Goal: Navigation & Orientation: Find specific page/section

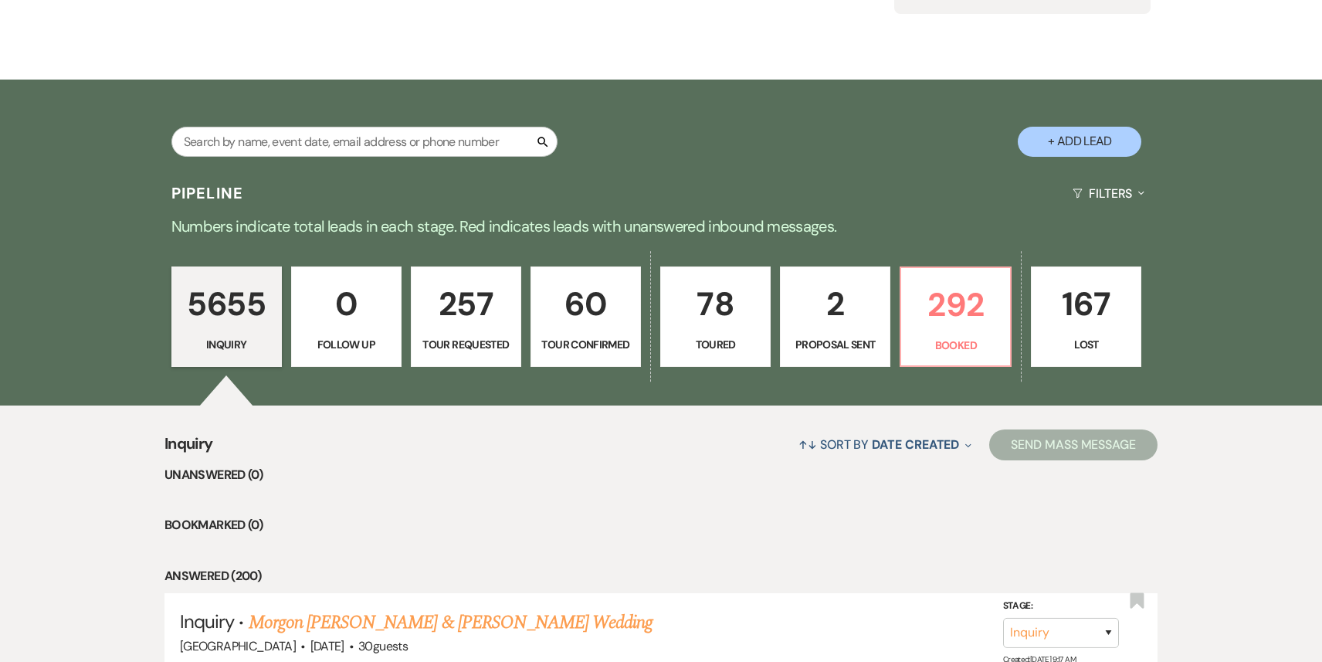
scroll to position [320, 0]
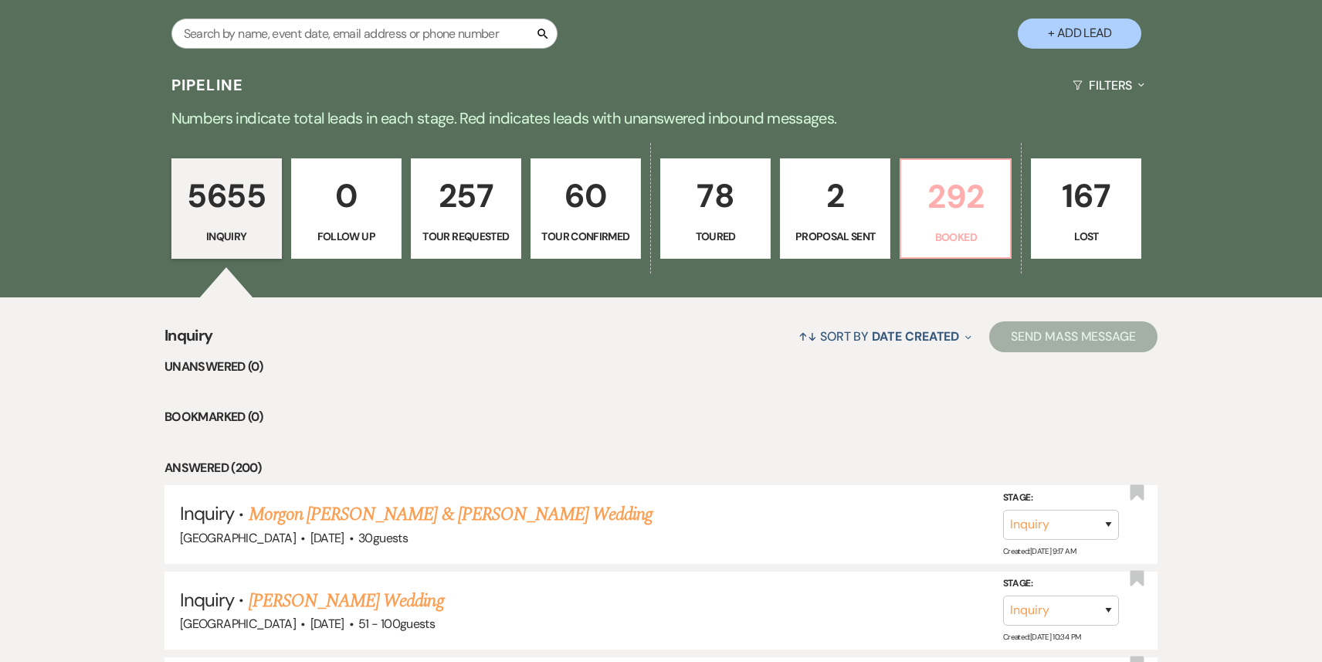
click at [984, 223] on link "292 Booked" at bounding box center [955, 208] width 112 height 100
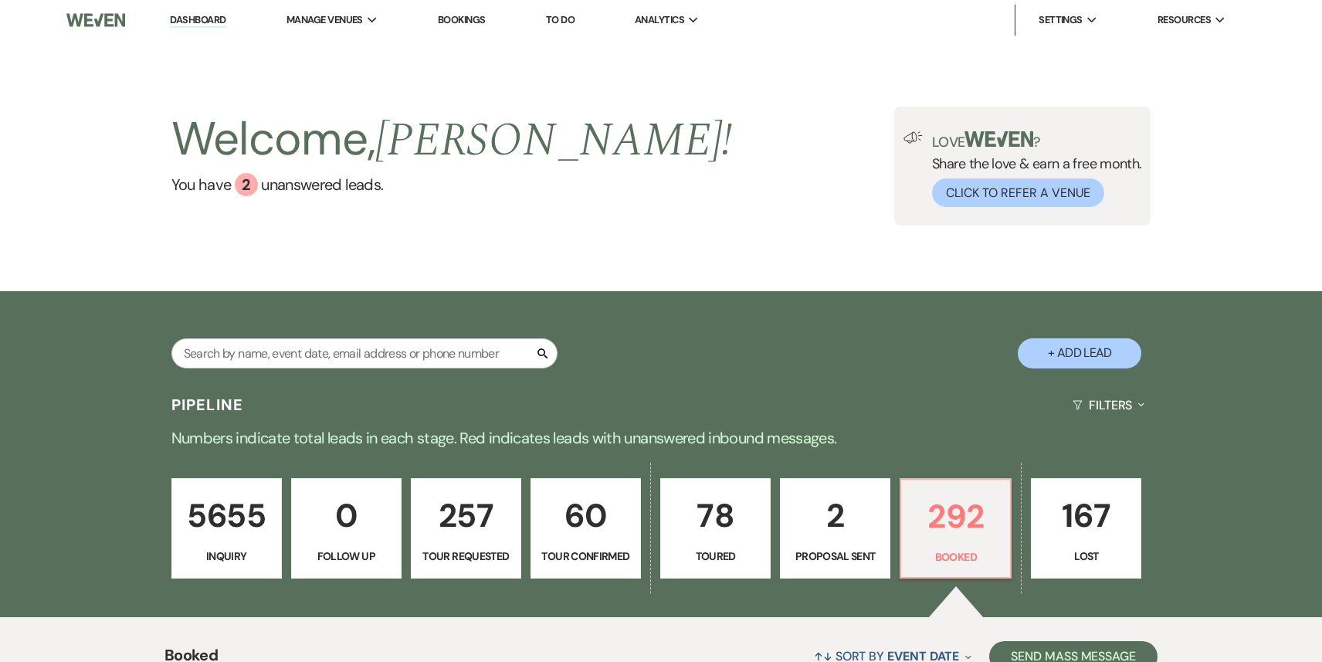
click at [190, 28] on li "Dashboard" at bounding box center [197, 20] width 71 height 31
click at [191, 27] on link "Dashboard" at bounding box center [198, 20] width 56 height 15
